Goal: Task Accomplishment & Management: Manage account settings

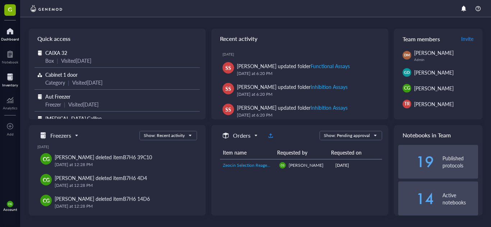
click at [19, 84] on div "Inventory" at bounding box center [10, 79] width 20 height 20
click at [15, 84] on div "Inventory" at bounding box center [10, 85] width 16 height 4
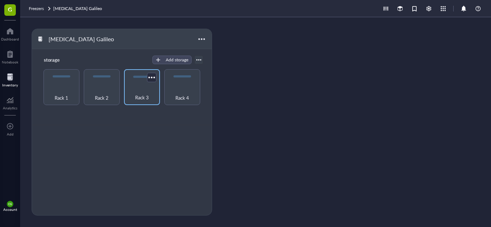
click at [151, 100] on div "Rack 3" at bounding box center [142, 94] width 29 height 16
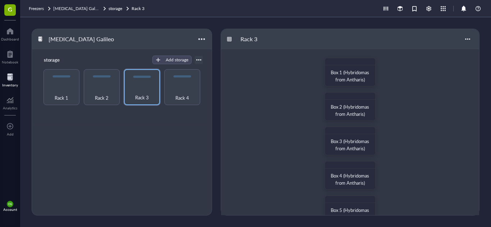
click at [443, 137] on div "Box 1 (Hybridomas from Antharis) Box 2 (Hybridomas from Antharis) Box 3 (Hybrid…" at bounding box center [350, 227] width 258 height 356
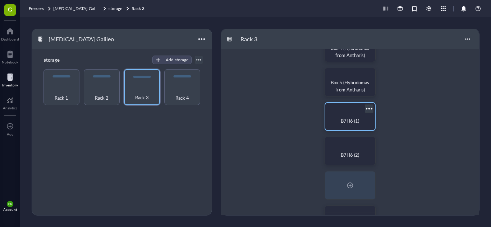
scroll to position [129, 0]
click at [358, 154] on div "B7H6 (2)" at bounding box center [350, 153] width 39 height 7
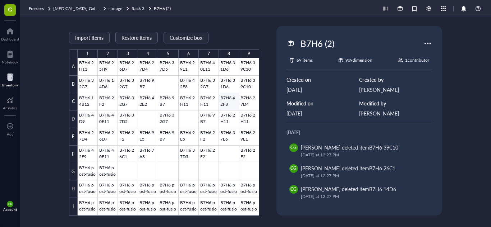
click at [230, 102] on div at bounding box center [168, 137] width 181 height 158
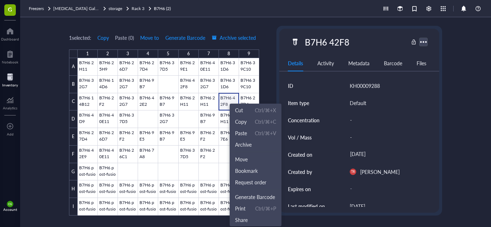
click at [424, 39] on div at bounding box center [423, 42] width 10 height 10
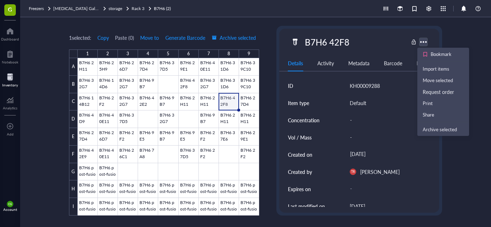
click at [424, 39] on div at bounding box center [423, 42] width 10 height 10
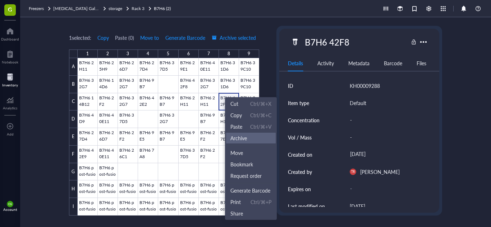
click at [246, 134] on li "Archive" at bounding box center [251, 138] width 50 height 11
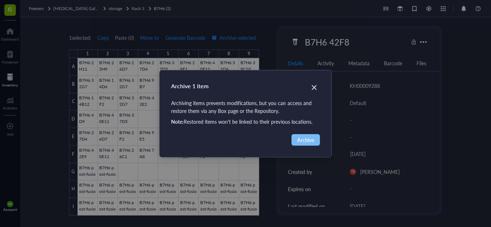
click at [294, 135] on button "Archive" at bounding box center [305, 139] width 28 height 11
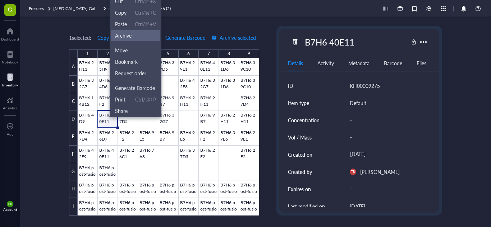
click at [137, 38] on span "Archive" at bounding box center [135, 36] width 41 height 8
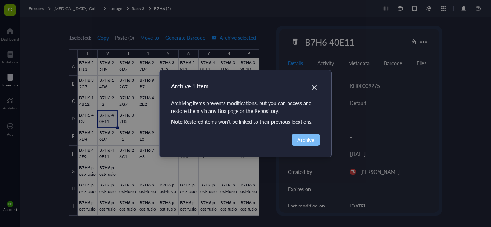
click at [300, 142] on span "Archive" at bounding box center [305, 140] width 17 height 8
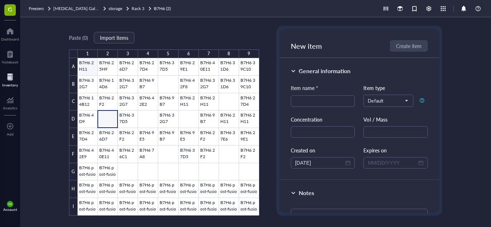
drag, startPoint x: 87, startPoint y: 63, endPoint x: 82, endPoint y: 69, distance: 8.3
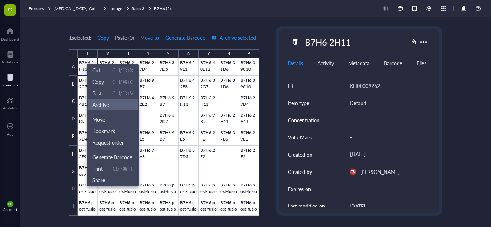
click at [111, 103] on span "Archive" at bounding box center [112, 105] width 41 height 8
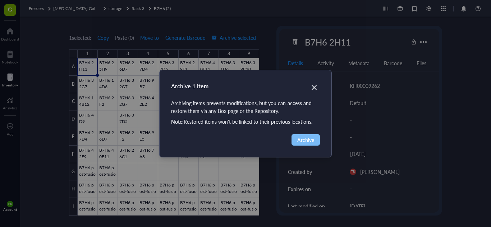
click at [318, 143] on button "Archive" at bounding box center [305, 139] width 28 height 11
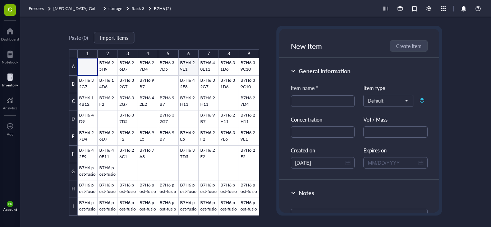
click at [192, 66] on div at bounding box center [168, 137] width 181 height 158
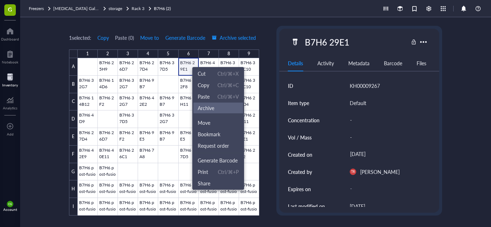
click at [214, 105] on span "Archive" at bounding box center [206, 108] width 17 height 8
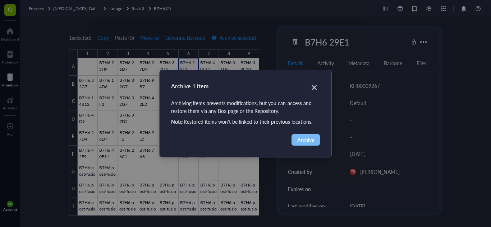
click at [309, 142] on span "Archive" at bounding box center [305, 140] width 17 height 8
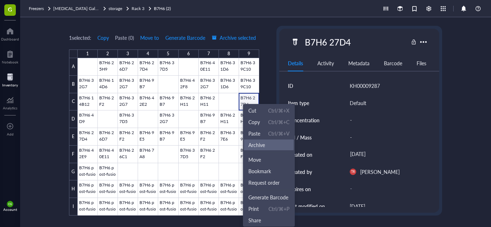
click at [270, 147] on span "Archive" at bounding box center [268, 145] width 41 height 8
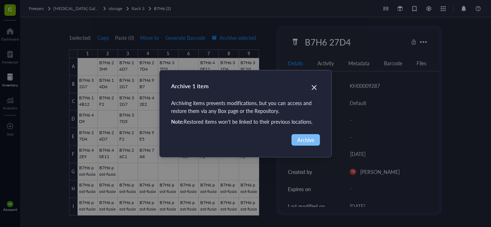
click at [294, 144] on button "Archive" at bounding box center [305, 139] width 28 height 11
